Goal: Task Accomplishment & Management: Manage account settings

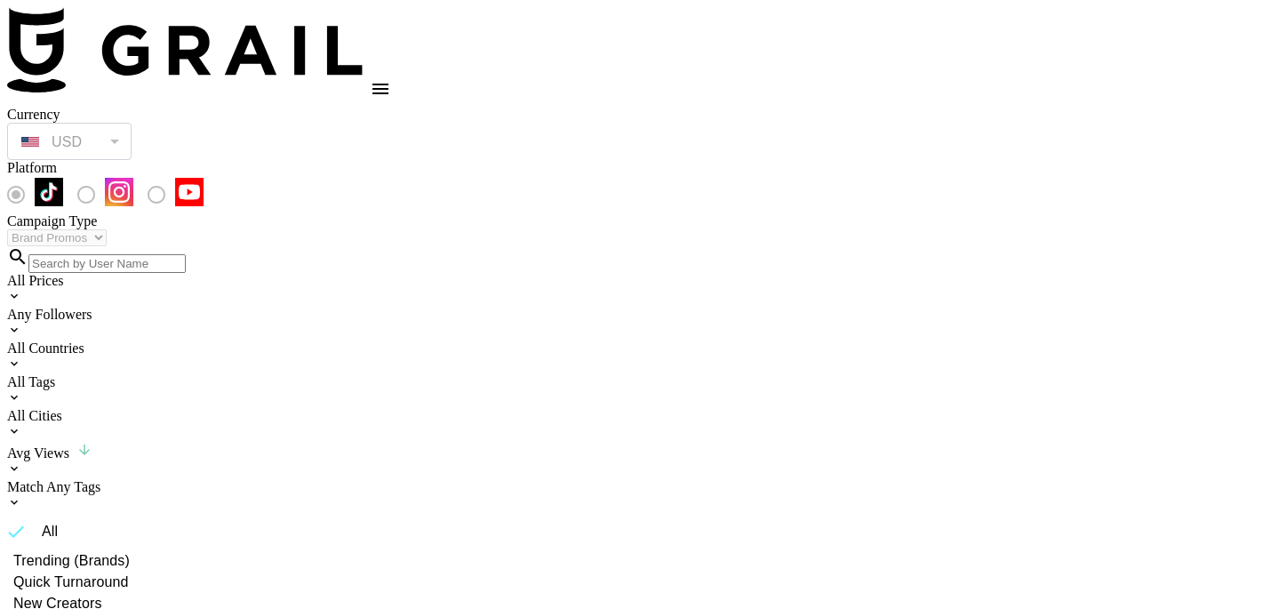
select select "Brand"
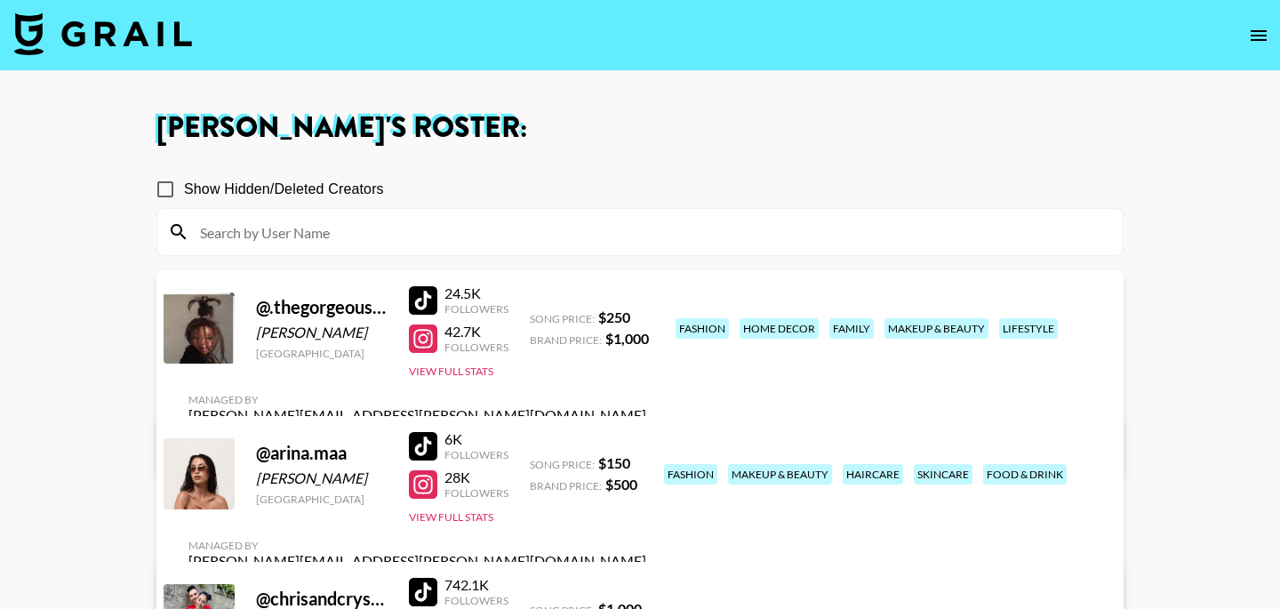
scroll to position [183, 0]
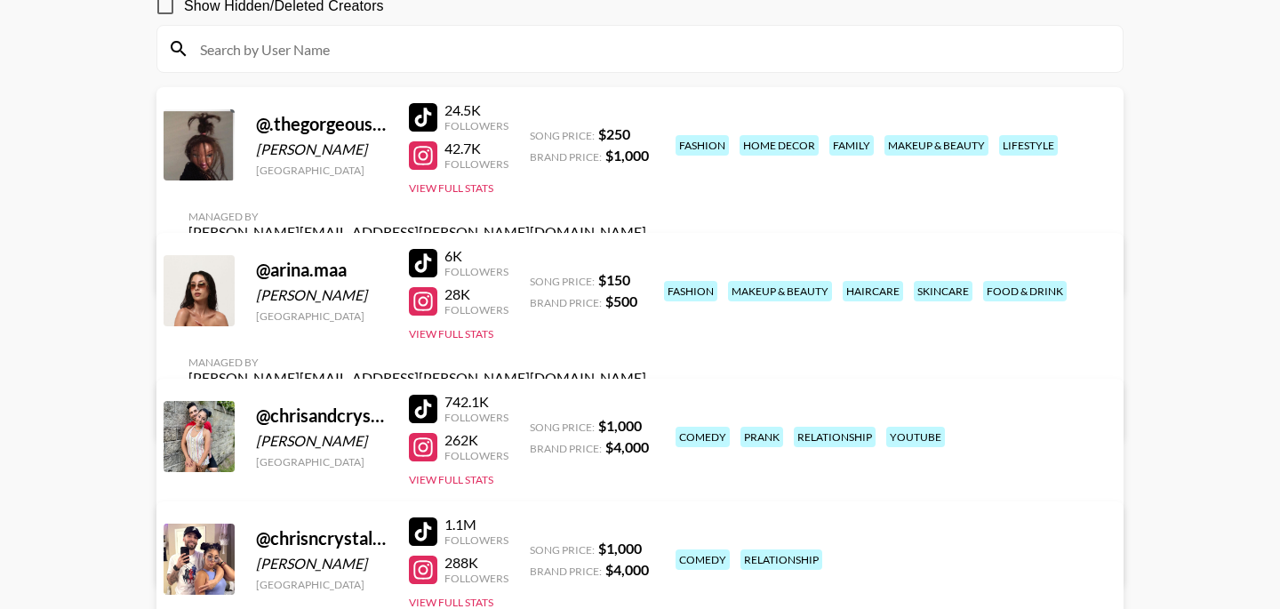
click at [660, 341] on div "Managed By [PERSON_NAME][EMAIL_ADDRESS][PERSON_NAME][DOMAIN_NAME] View/Edit Det…" at bounding box center [417, 387] width 486 height 92
click at [646, 401] on link "View/Edit Details" at bounding box center [417, 410] width 458 height 18
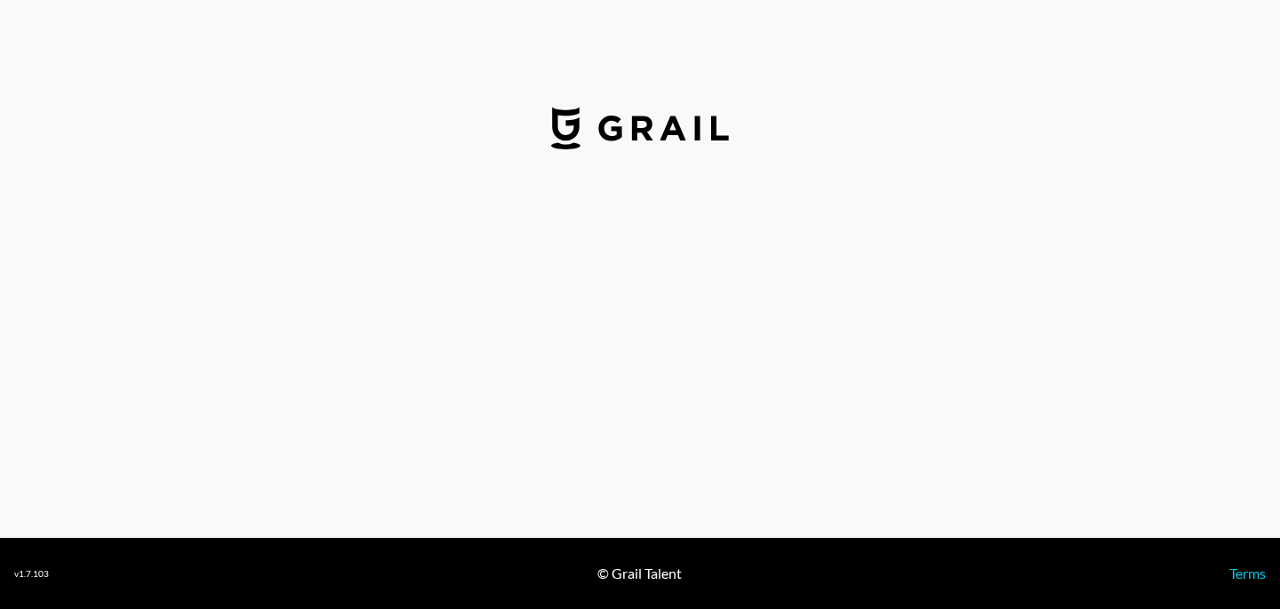
select select "USD"
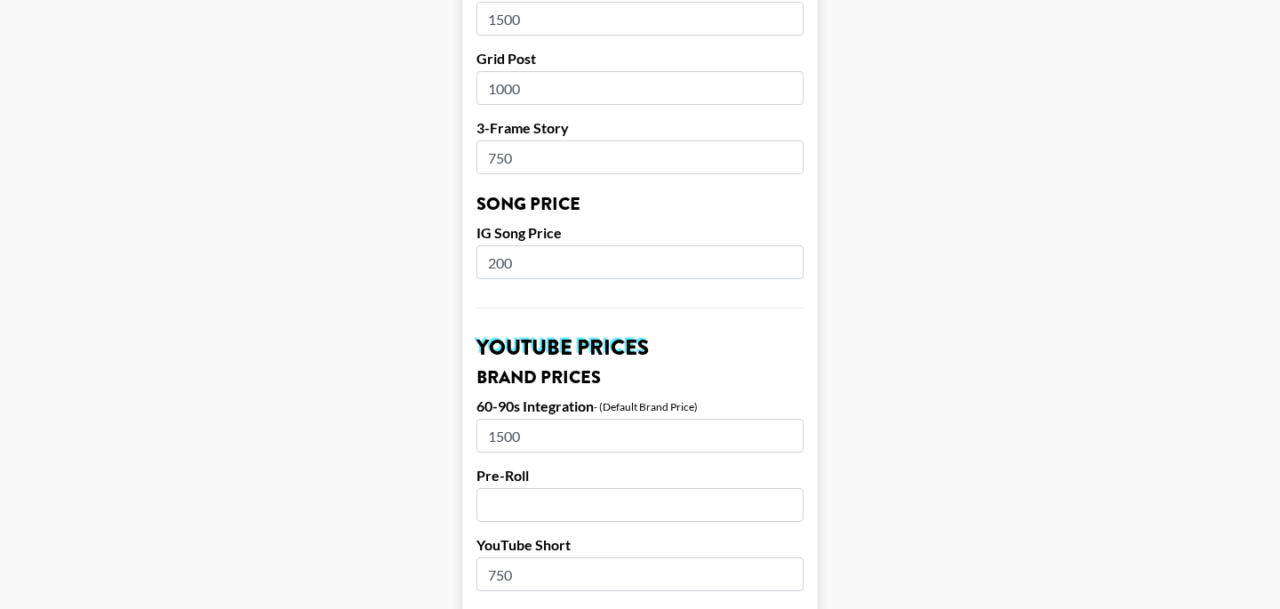
scroll to position [1165, 0]
